Goal: Task Accomplishment & Management: Manage account settings

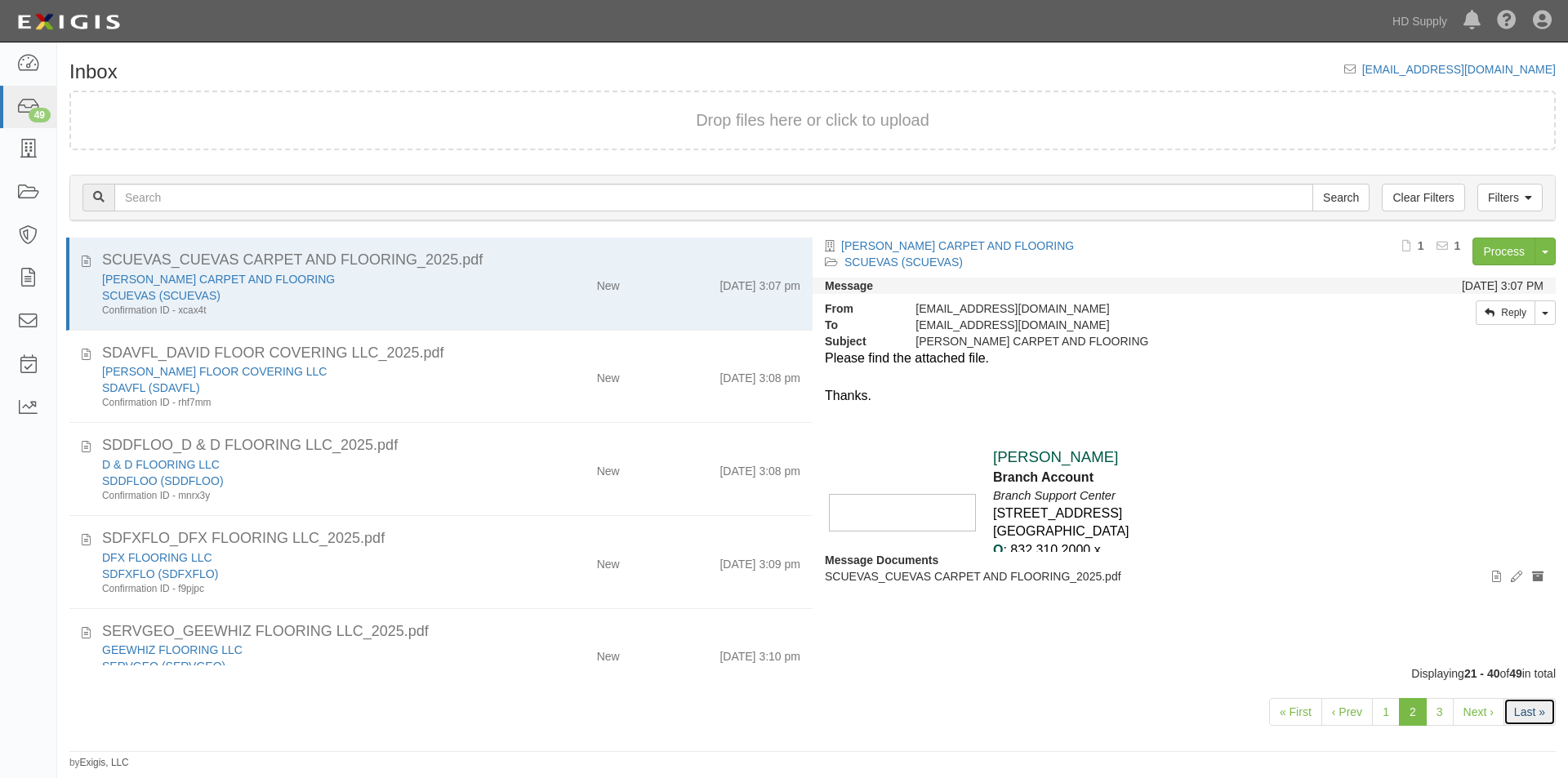
click at [1527, 719] on link "Last »" at bounding box center [1529, 712] width 53 height 28
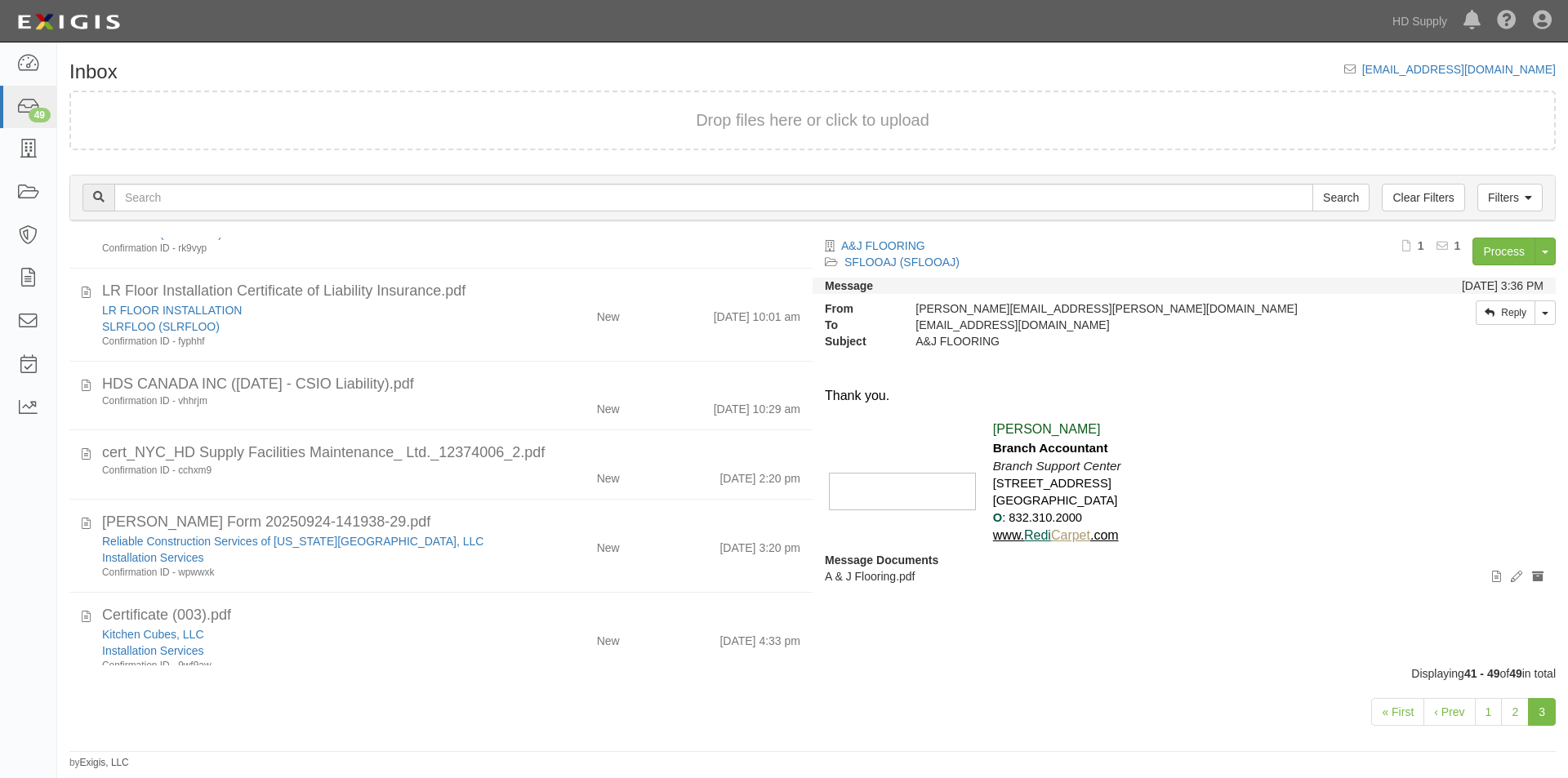
scroll to position [351, 0]
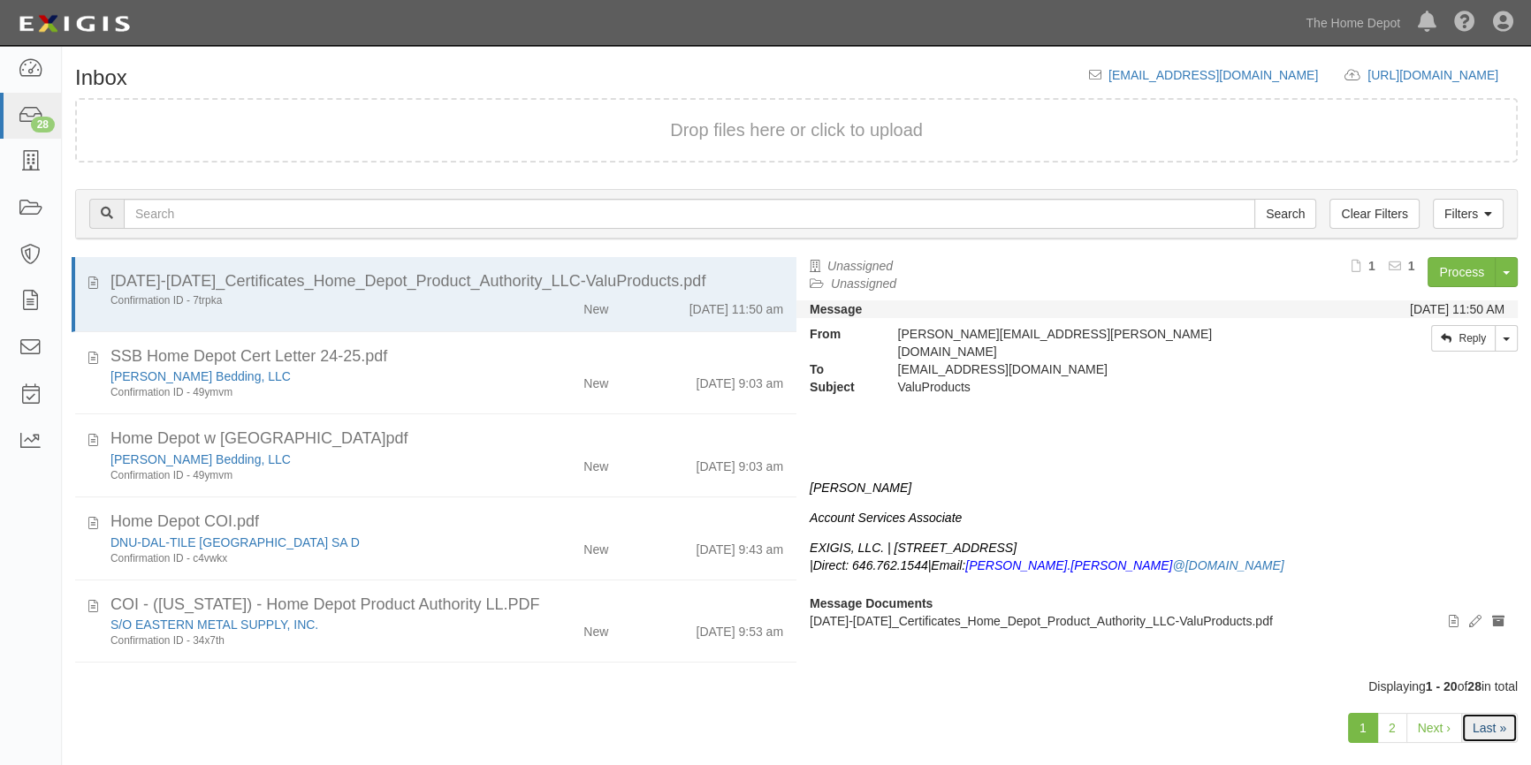
click at [1479, 719] on link "Last »" at bounding box center [1489, 728] width 57 height 30
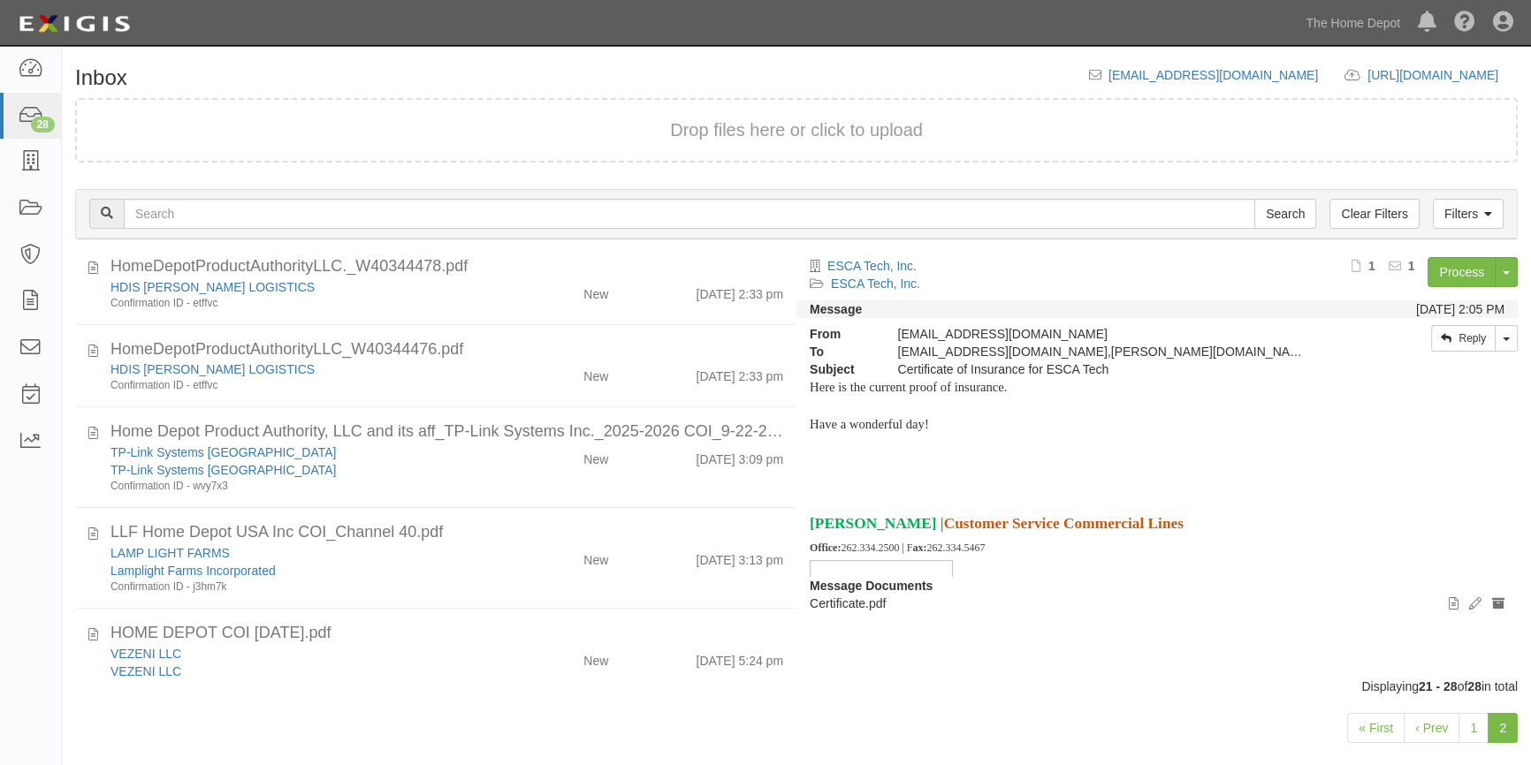
scroll to position [318, 0]
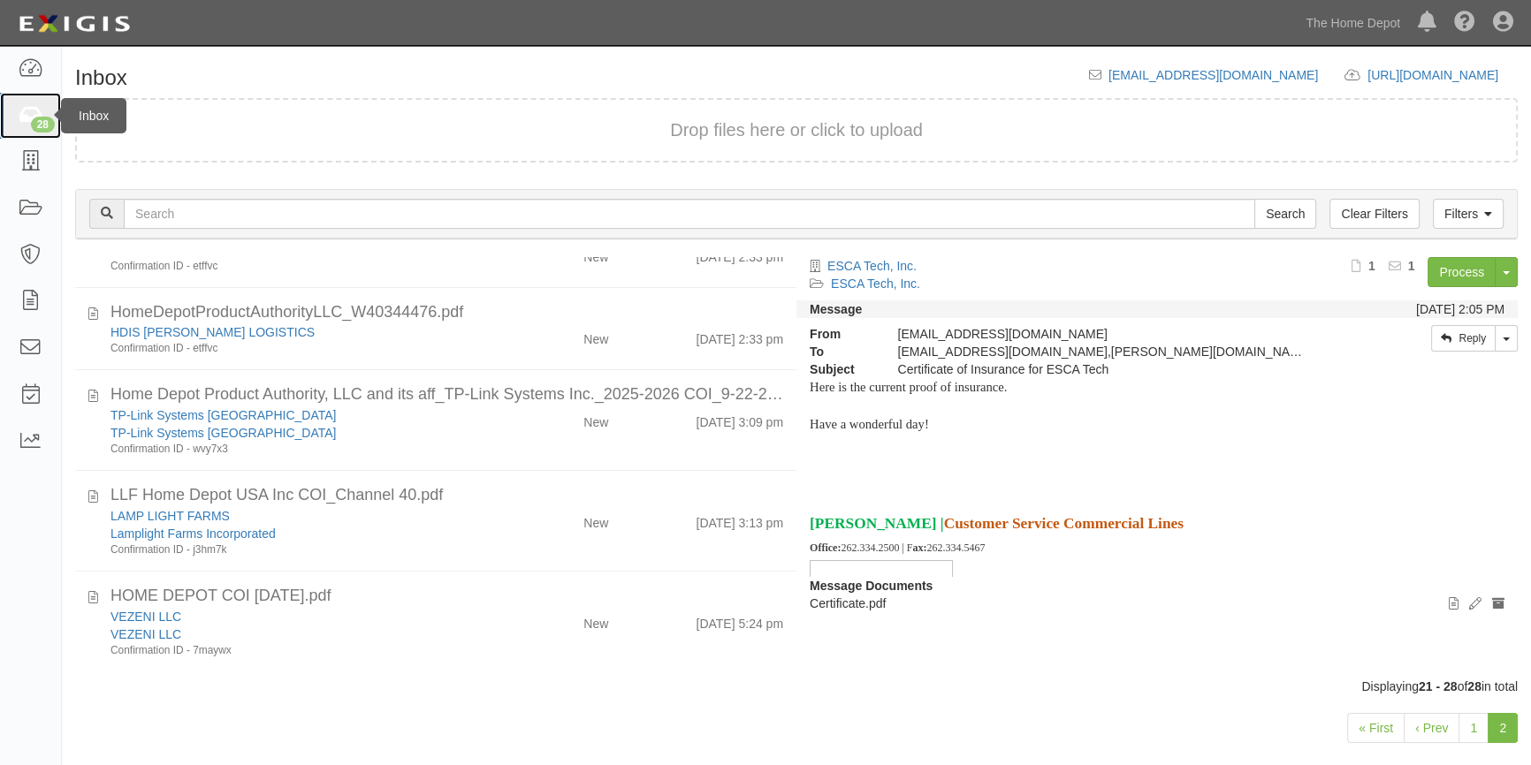
click at [26, 133] on link "28" at bounding box center [30, 116] width 61 height 47
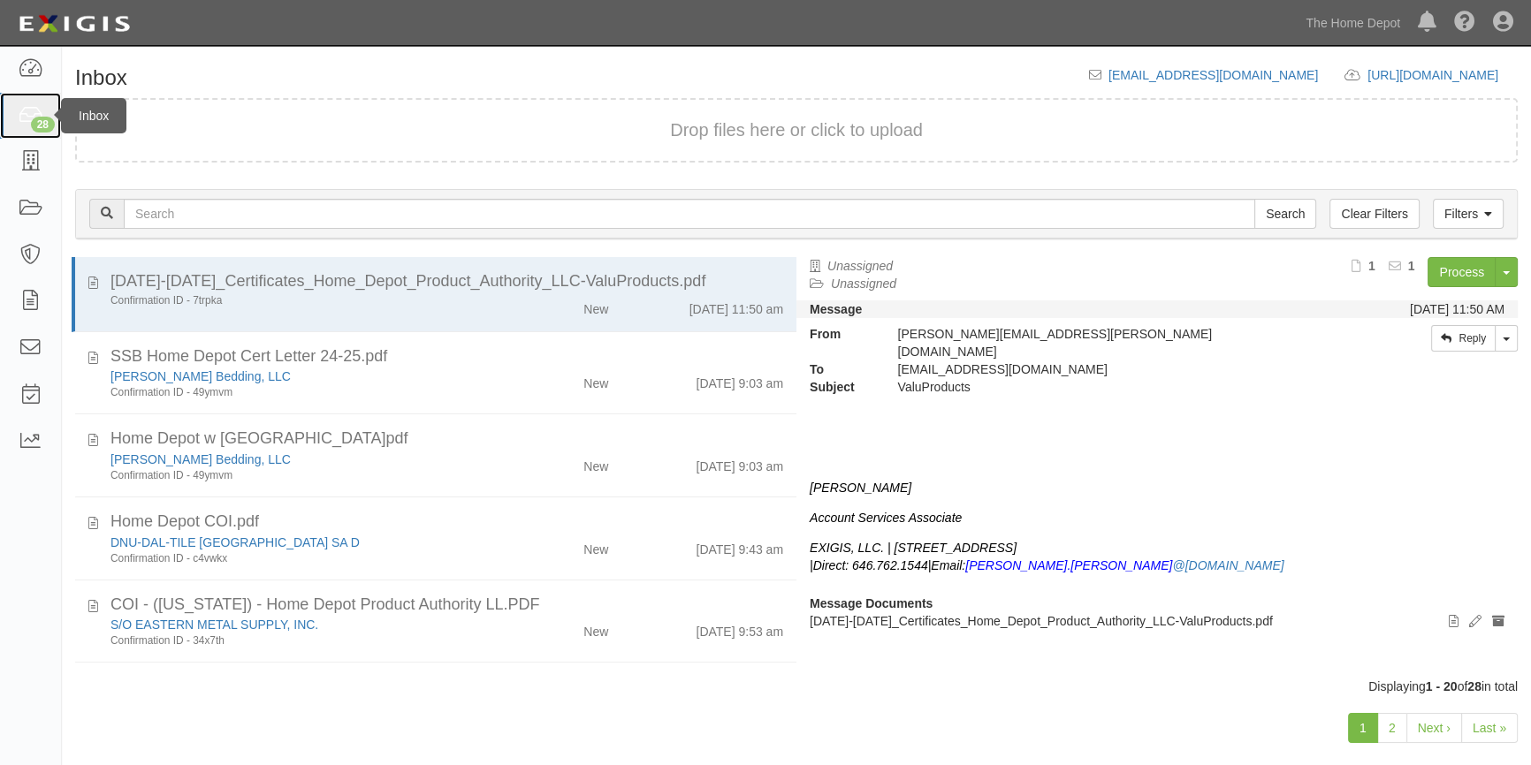
click at [27, 118] on icon at bounding box center [30, 116] width 25 height 20
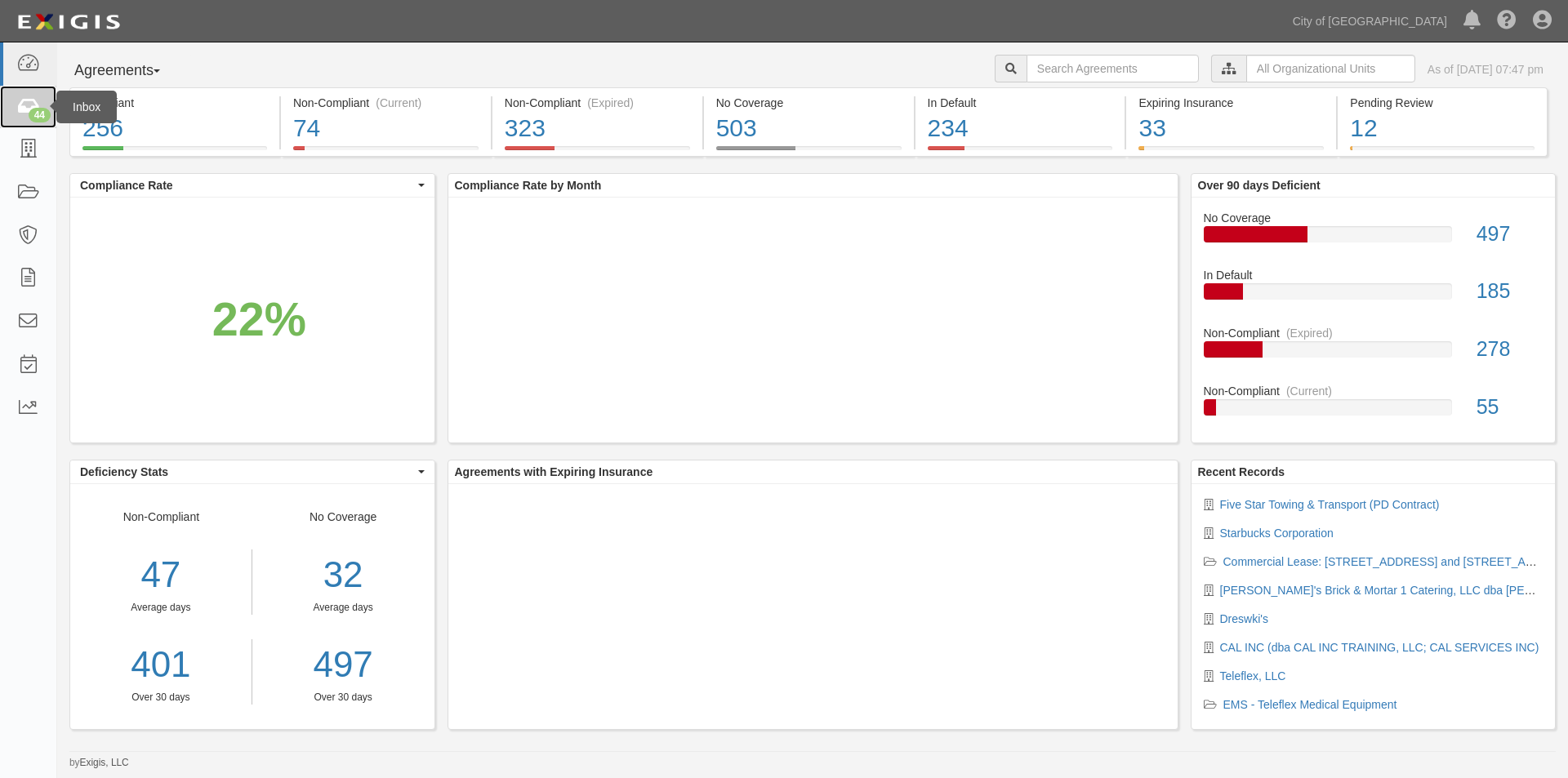
click at [40, 112] on div "44" at bounding box center [40, 115] width 22 height 15
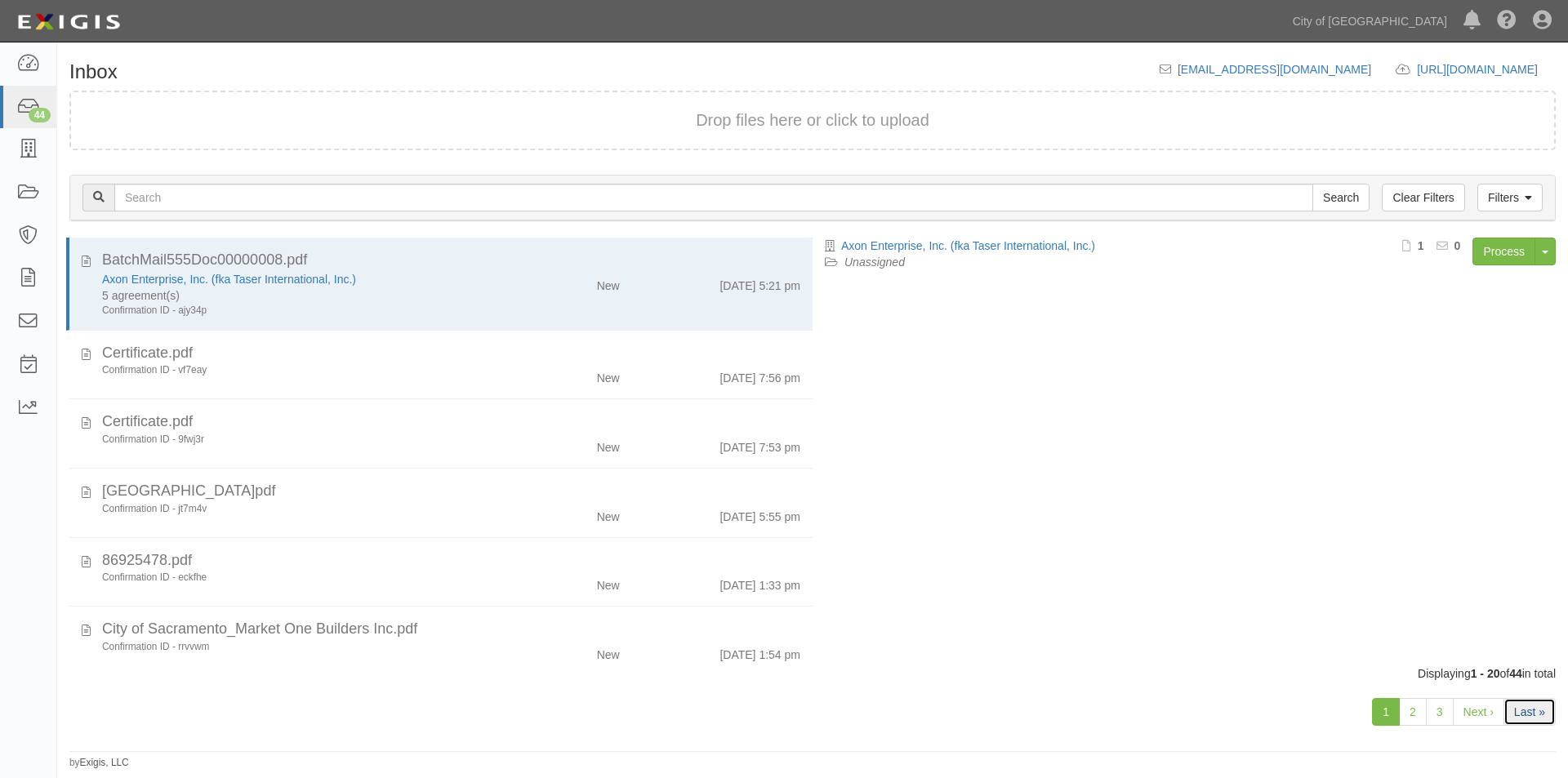
click at [1521, 722] on link "Last »" at bounding box center [1529, 712] width 53 height 28
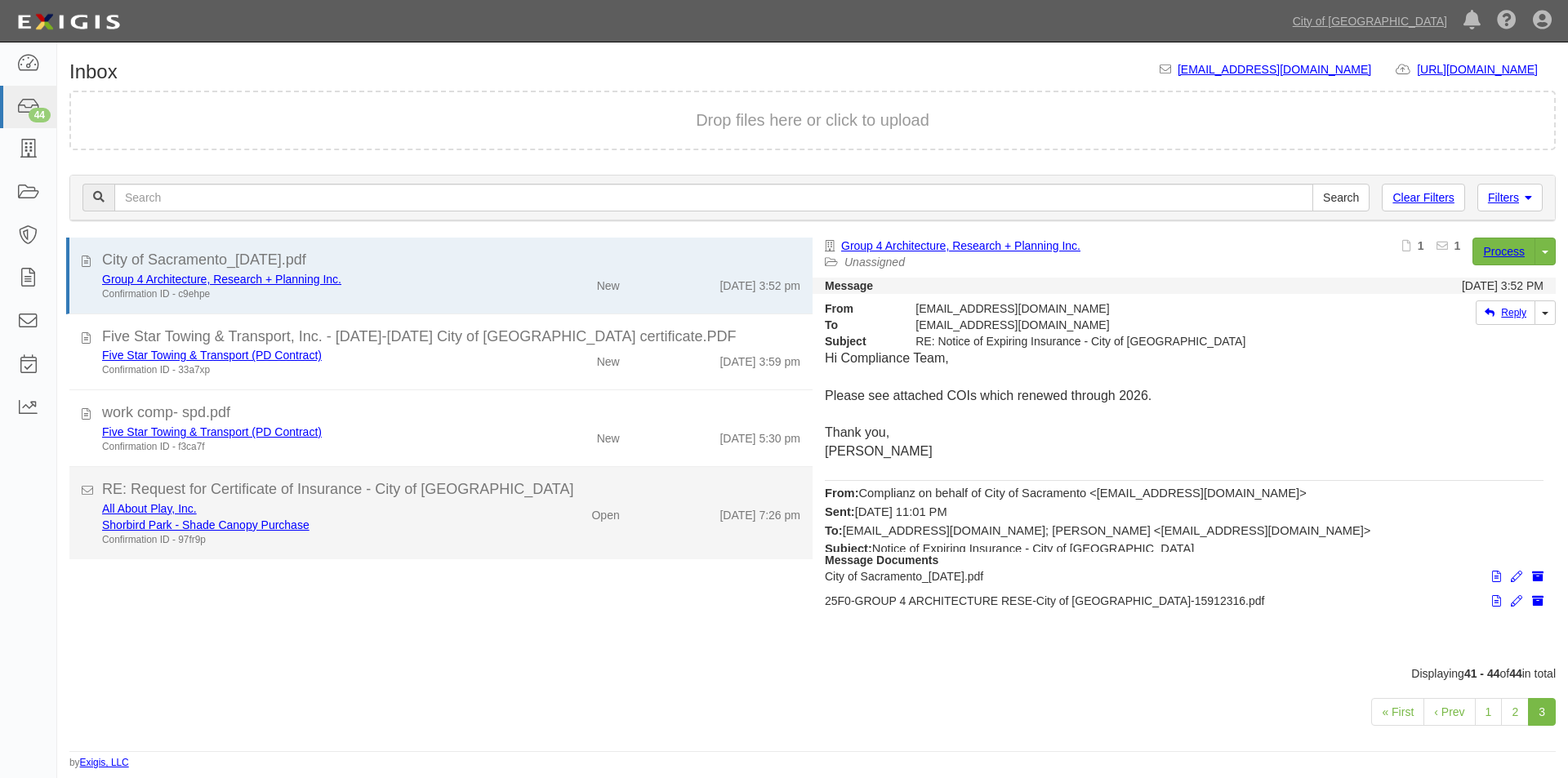
click at [579, 541] on div "All About Play, Inc. Shorbird Park - Shade Canopy Purchase Confirmation ID - 97…" at bounding box center [451, 524] width 723 height 46
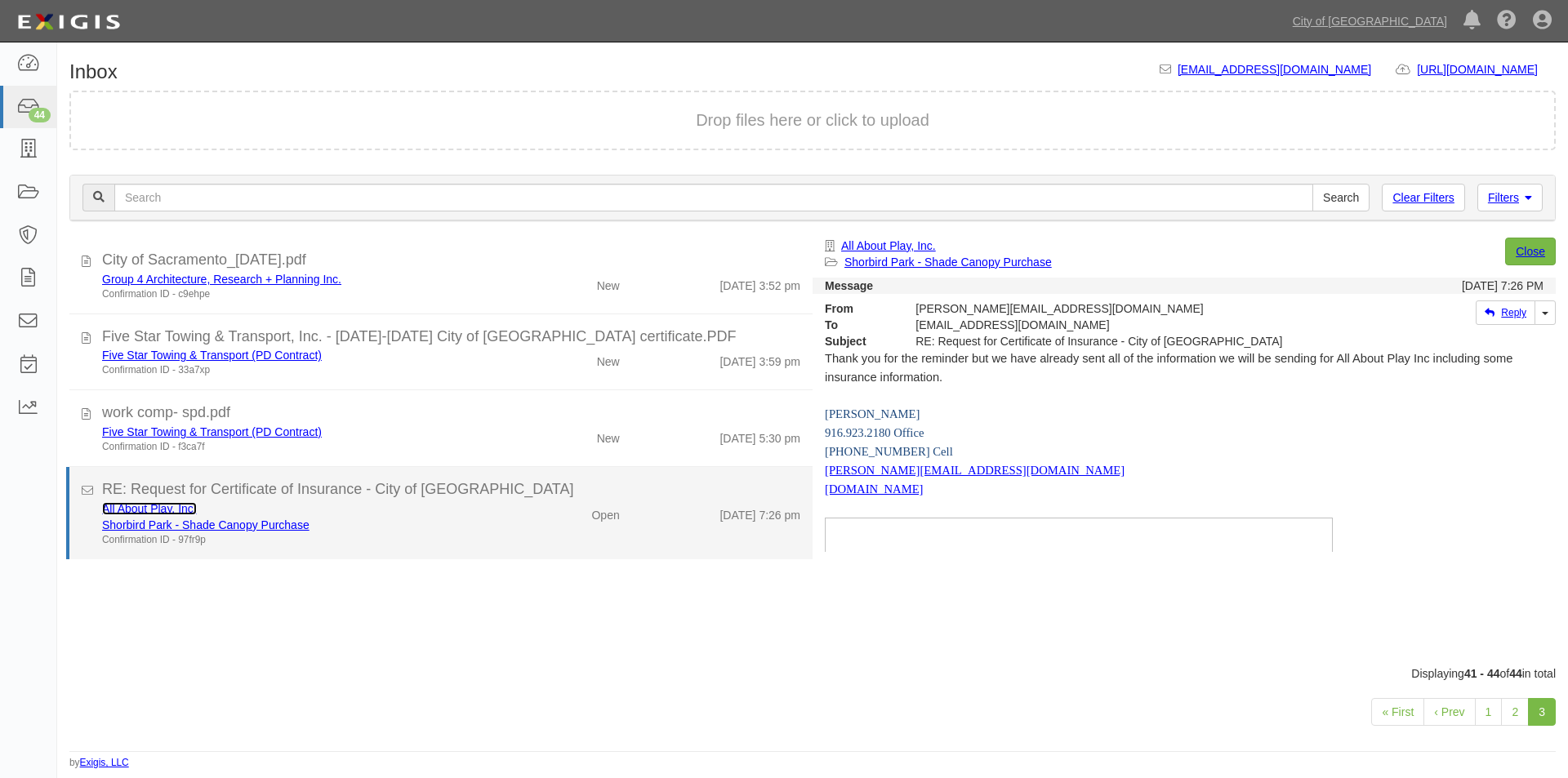
click at [145, 510] on link "All About Play, Inc." at bounding box center [149, 509] width 95 height 13
click at [481, 521] on div "Shorbird Park - Shade Canopy Purchase" at bounding box center [300, 525] width 397 height 17
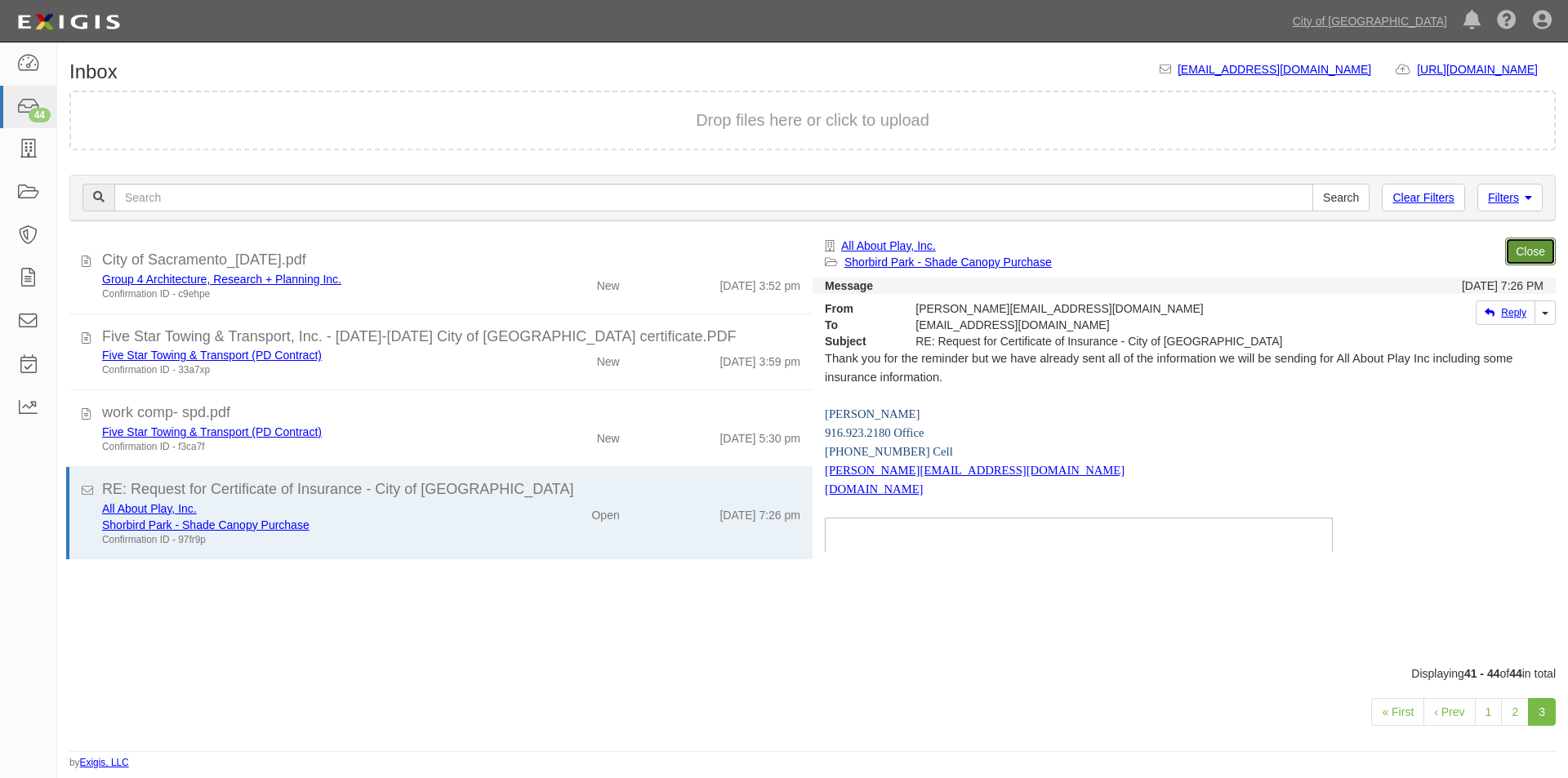
click at [1521, 249] on link "Close" at bounding box center [1530, 251] width 51 height 28
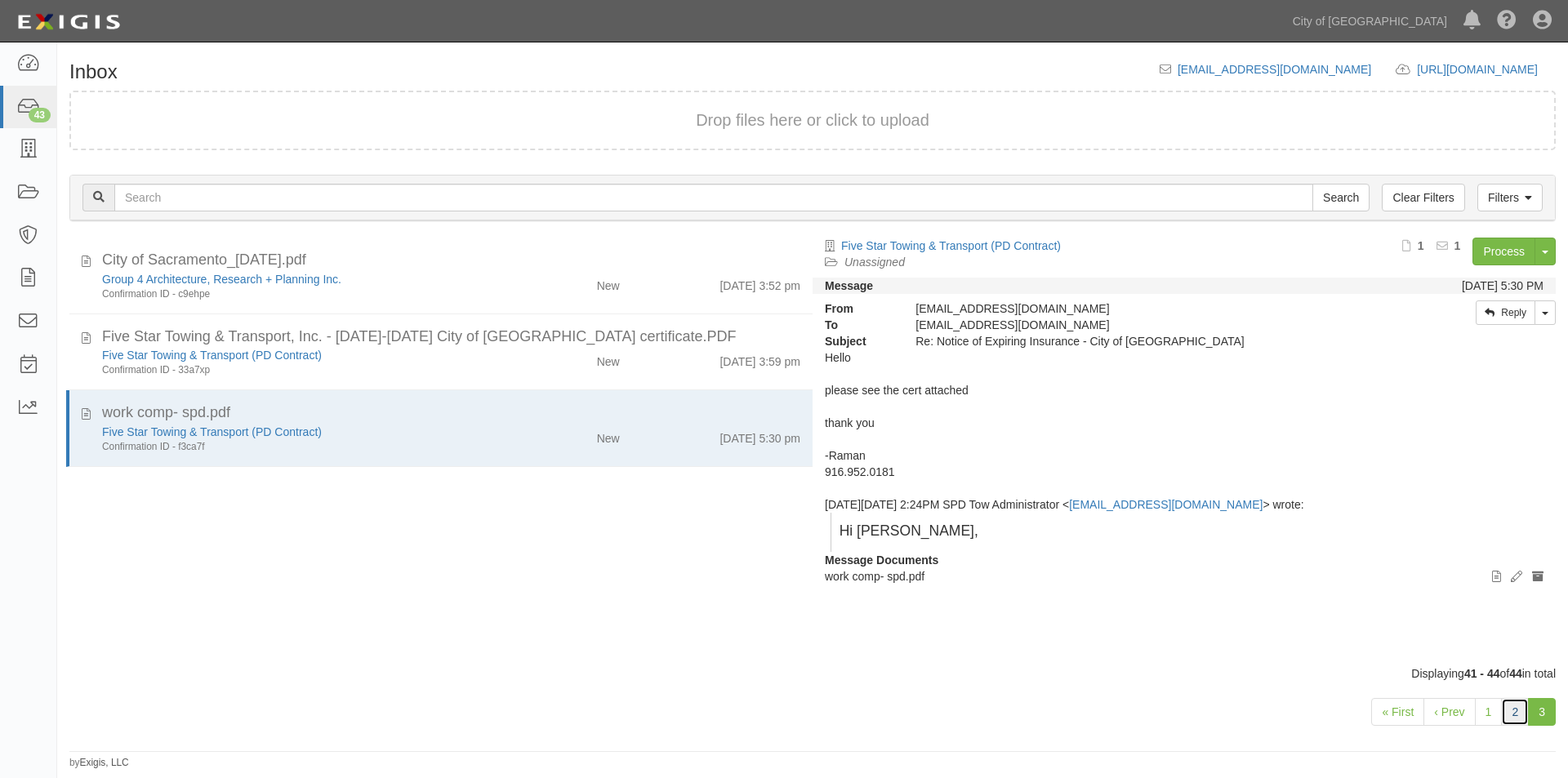
click at [1511, 718] on link "2" at bounding box center [1514, 712] width 28 height 28
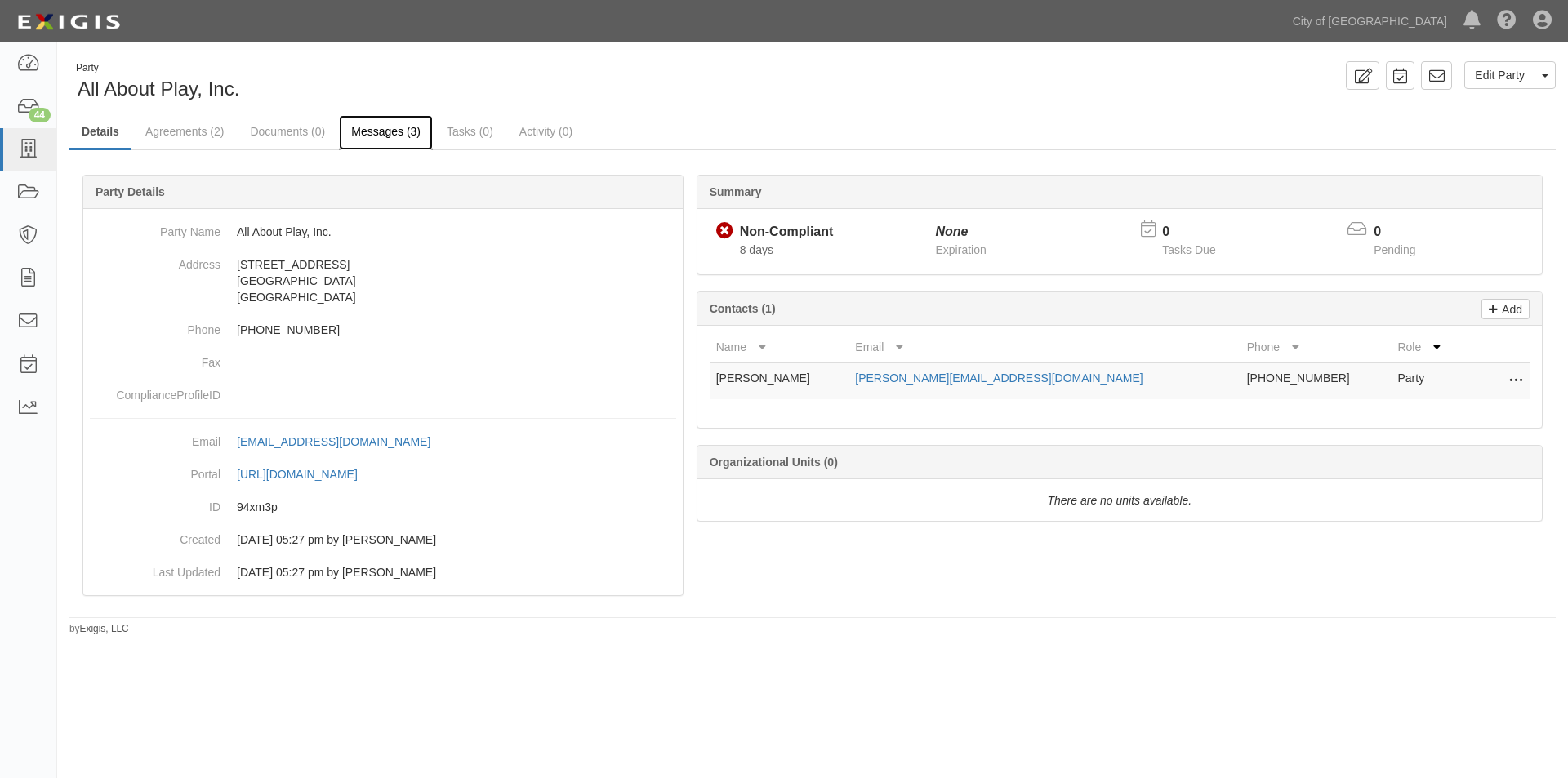
click at [419, 135] on link "Messages (3)" at bounding box center [386, 133] width 94 height 35
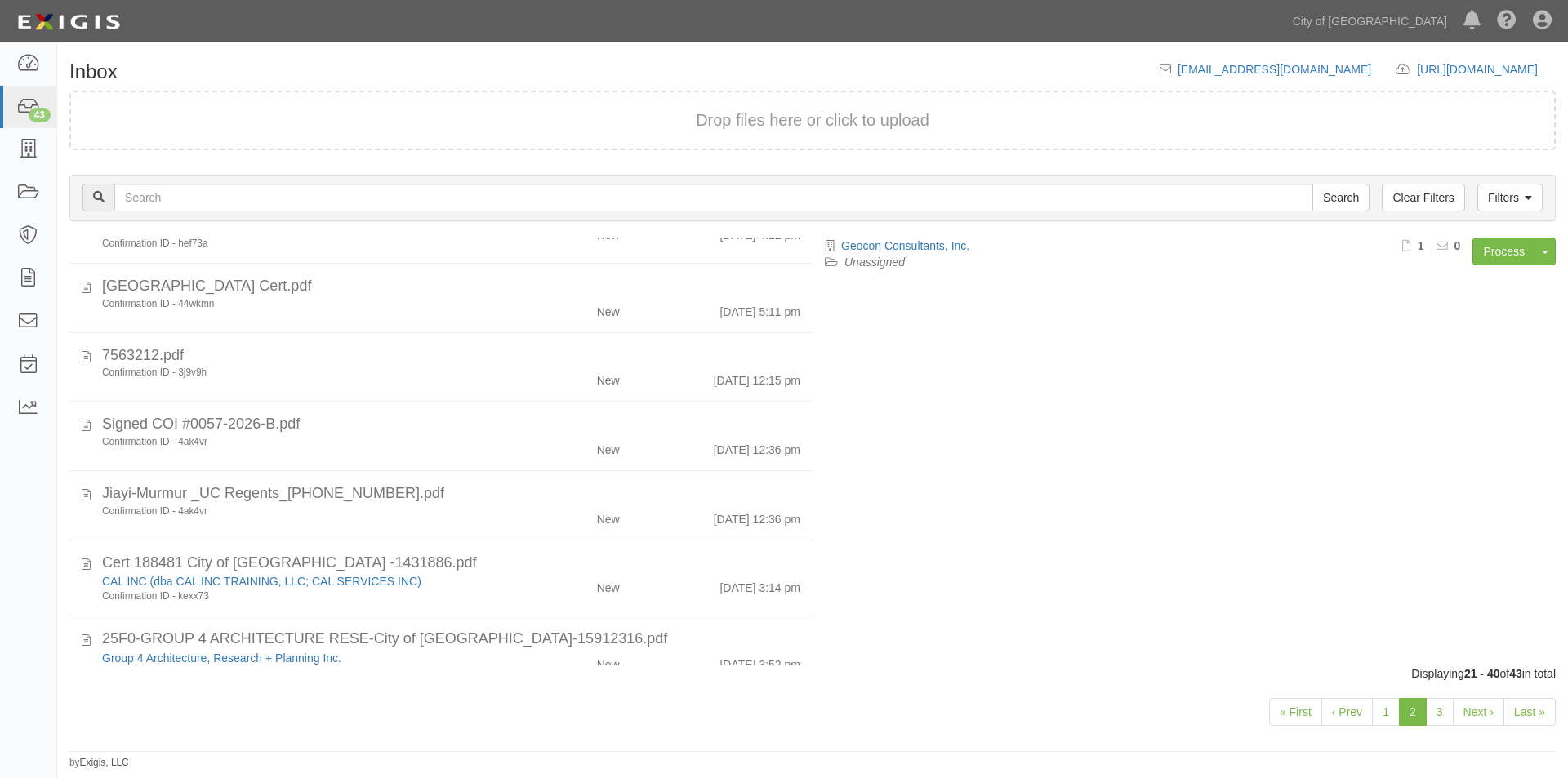
scroll to position [994, 0]
